Goal: Task Accomplishment & Management: Use online tool/utility

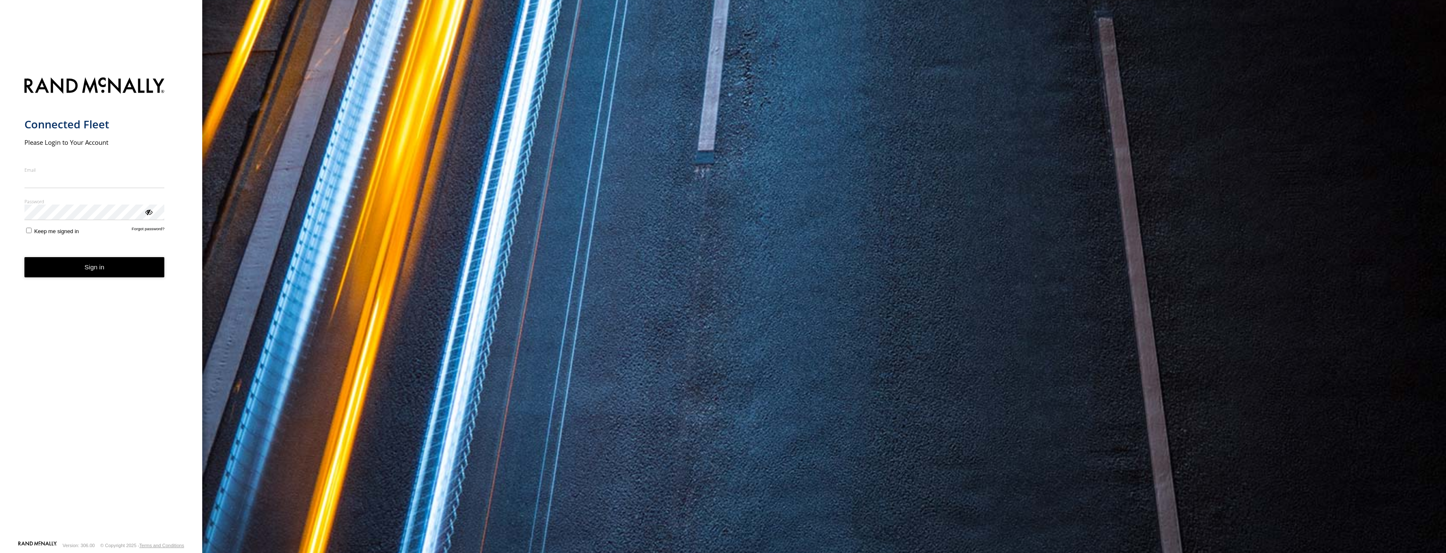
type input "**********"
click at [109, 278] on button "Sign in" at bounding box center [94, 267] width 140 height 21
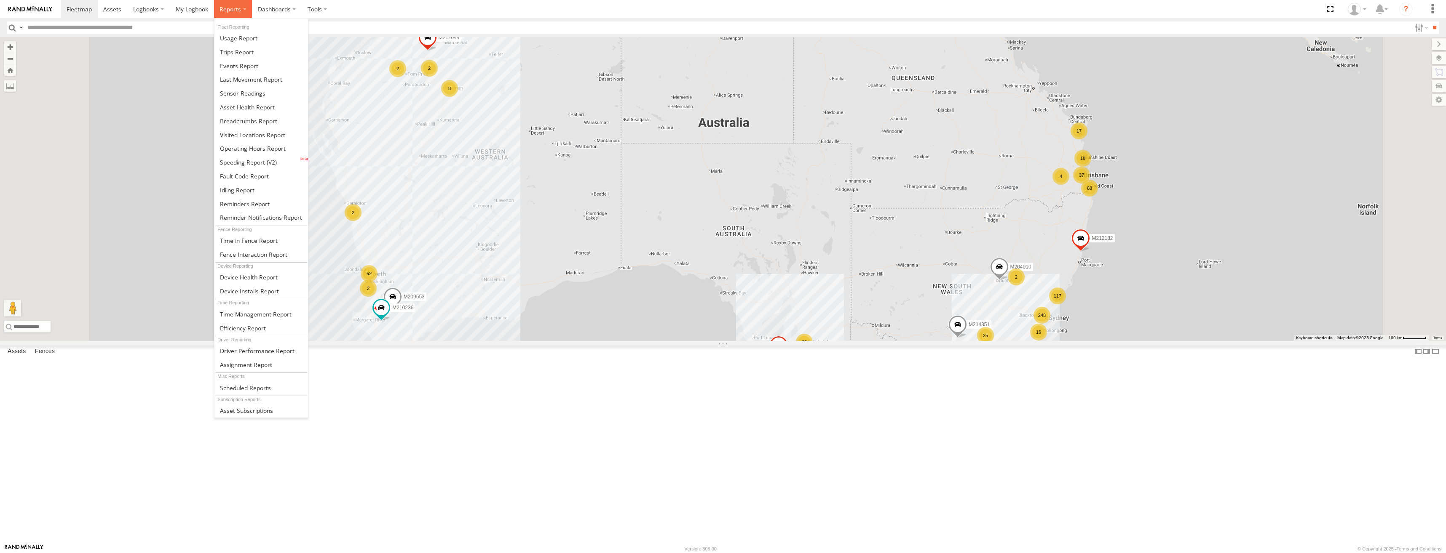
click at [233, 5] on span at bounding box center [229, 9] width 21 height 8
click at [250, 51] on span at bounding box center [237, 52] width 34 height 8
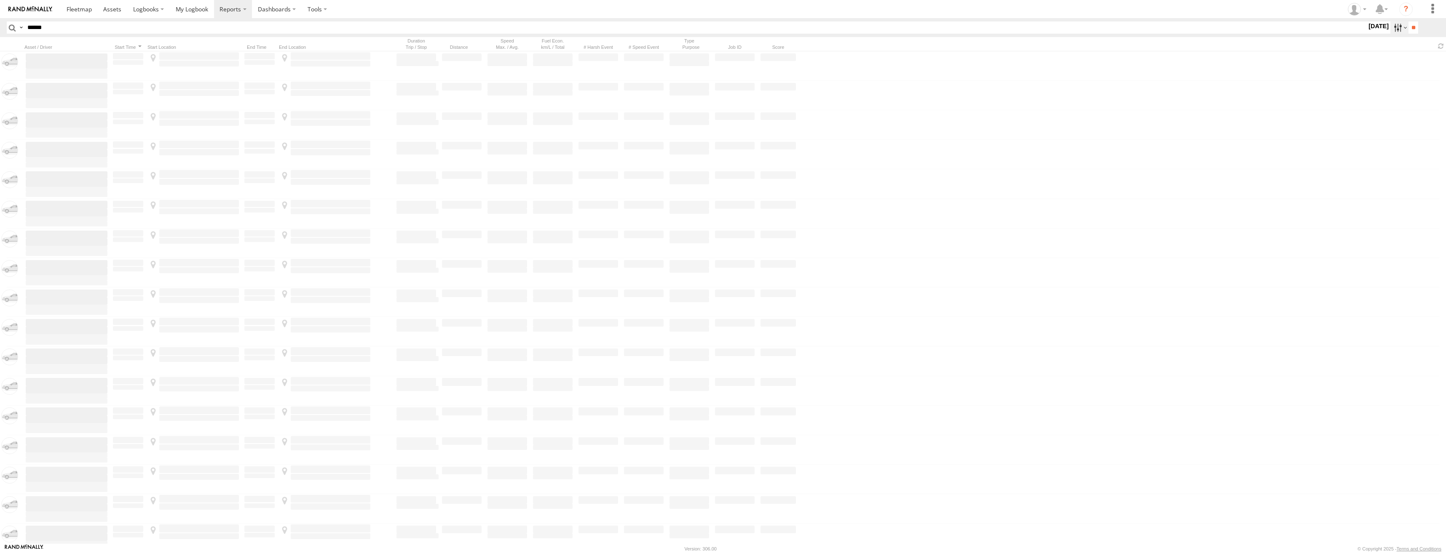
type input "******"
click at [1402, 29] on label at bounding box center [1399, 27] width 18 height 12
click at [0, 0] on label at bounding box center [0, 0] width 0 height 0
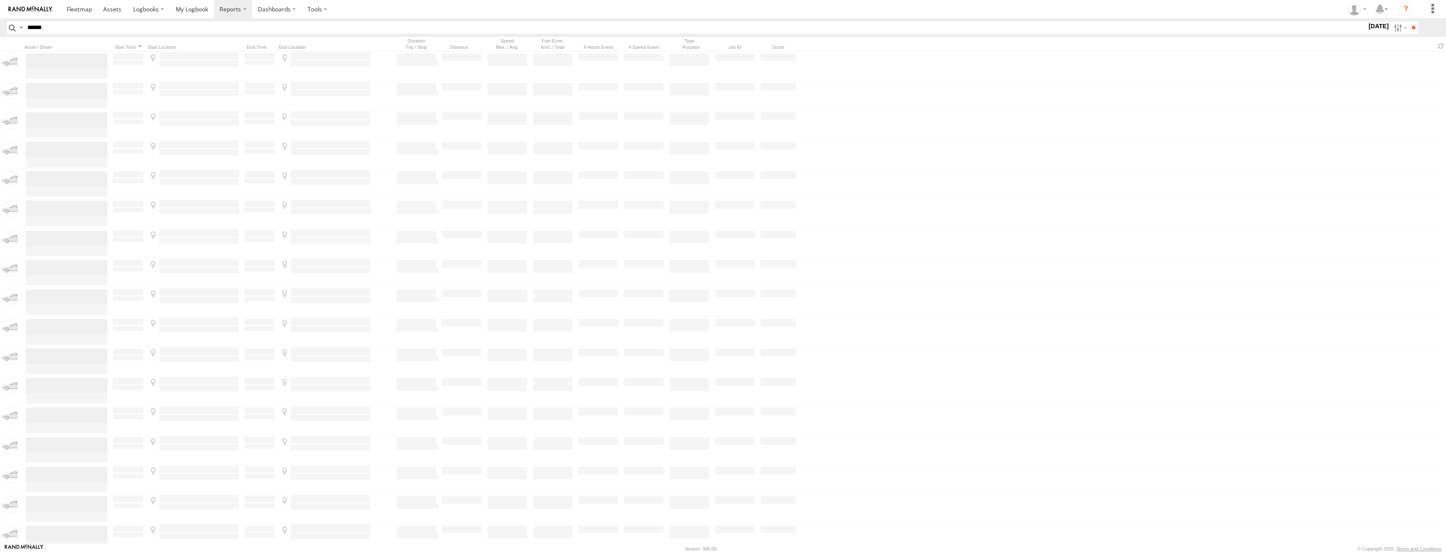
click at [0, 0] on label at bounding box center [0, 0] width 0 height 0
click at [1410, 22] on input "**" at bounding box center [1413, 27] width 10 height 12
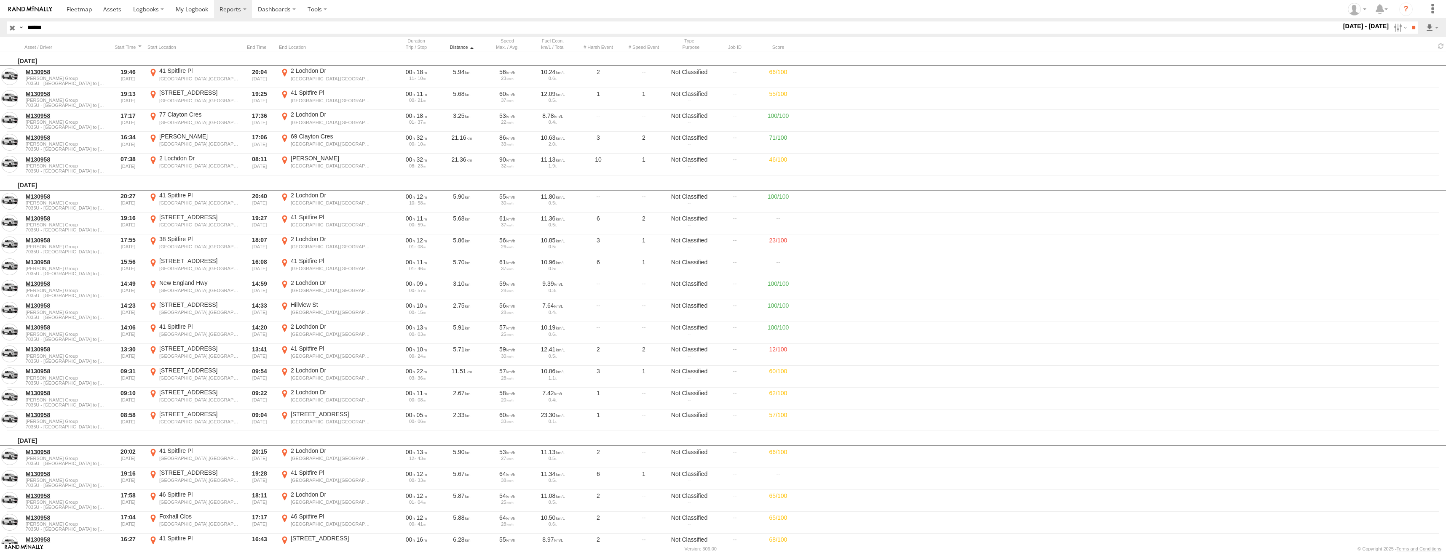
click at [462, 46] on div "Distance" at bounding box center [462, 47] width 42 height 6
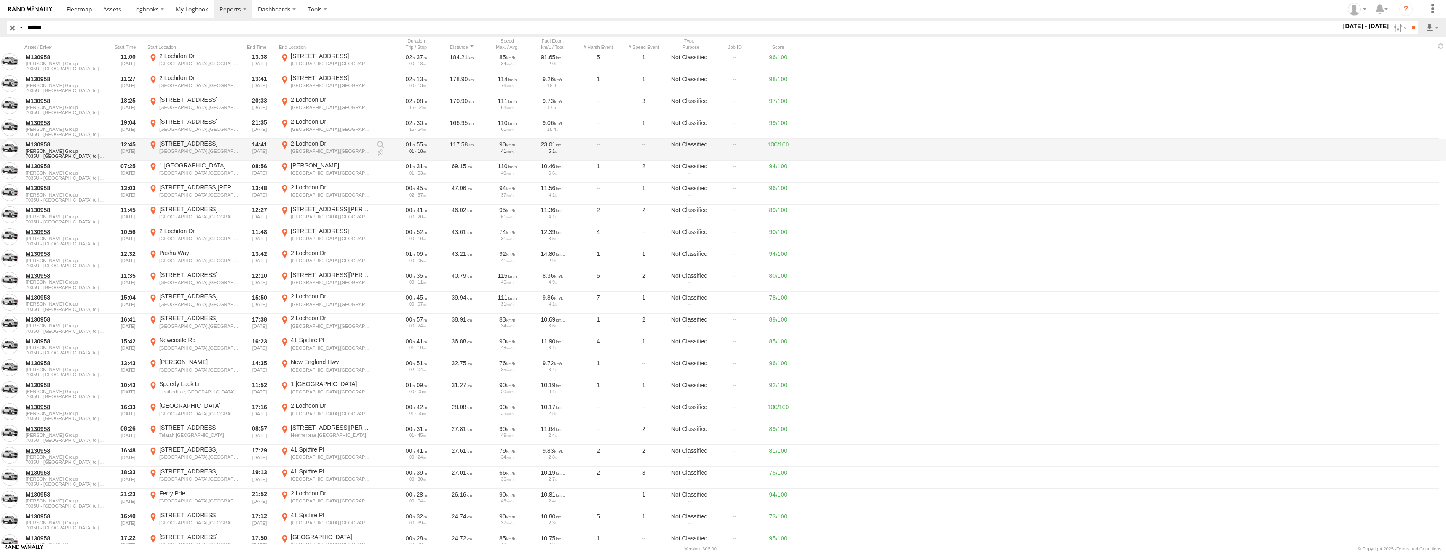
click at [317, 143] on div "2 Lochdon Dr" at bounding box center [331, 144] width 80 height 8
click at [0, 0] on button "Satellite" at bounding box center [0, 0] width 0 height 0
click at [0, 0] on label "×" at bounding box center [0, 0] width 0 height 0
click at [185, 101] on div "[STREET_ADDRESS]" at bounding box center [199, 100] width 80 height 8
drag, startPoint x: 780, startPoint y: 220, endPoint x: 752, endPoint y: 281, distance: 66.7
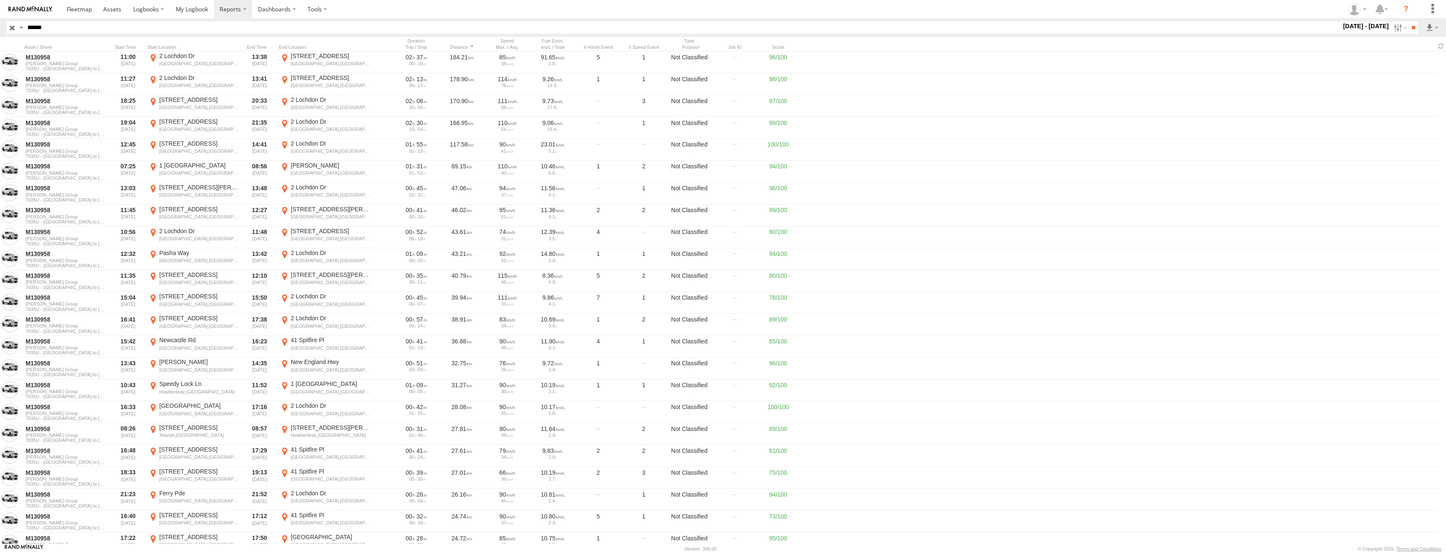
click at [0, 0] on div at bounding box center [0, 0] width 0 height 0
click at [0, 0] on label "×" at bounding box center [0, 0] width 0 height 0
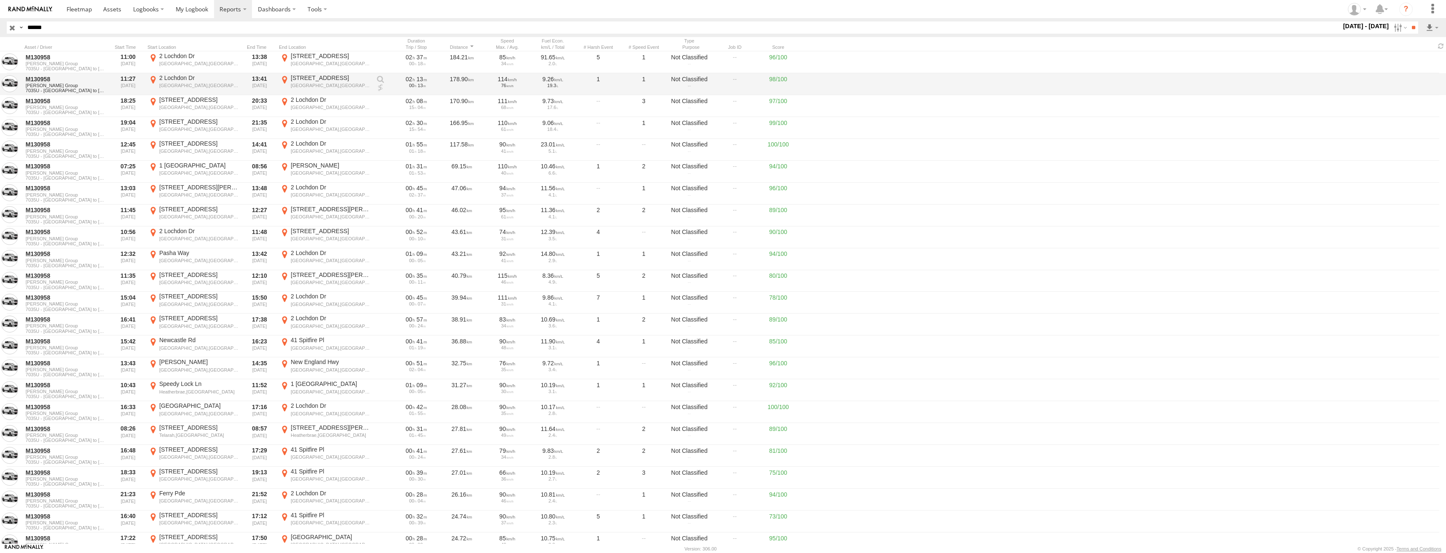
click at [323, 77] on div "[STREET_ADDRESS]" at bounding box center [331, 78] width 80 height 8
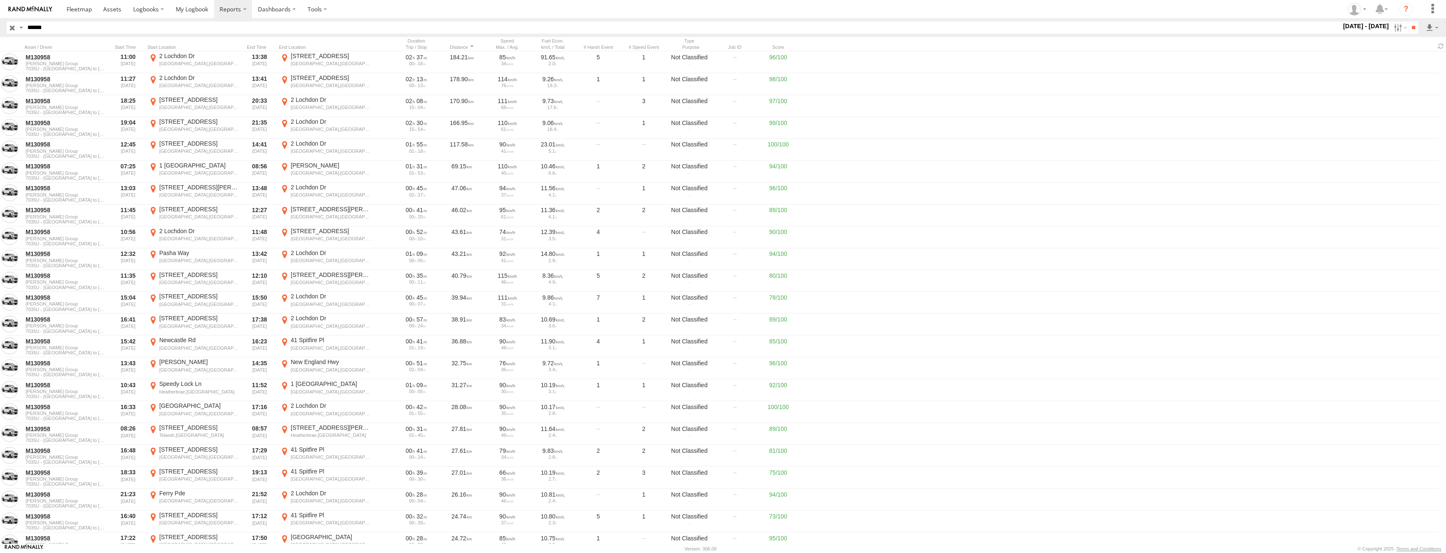
click at [0, 0] on label "×" at bounding box center [0, 0] width 0 height 0
